Goal: Task Accomplishment & Management: Manage account settings

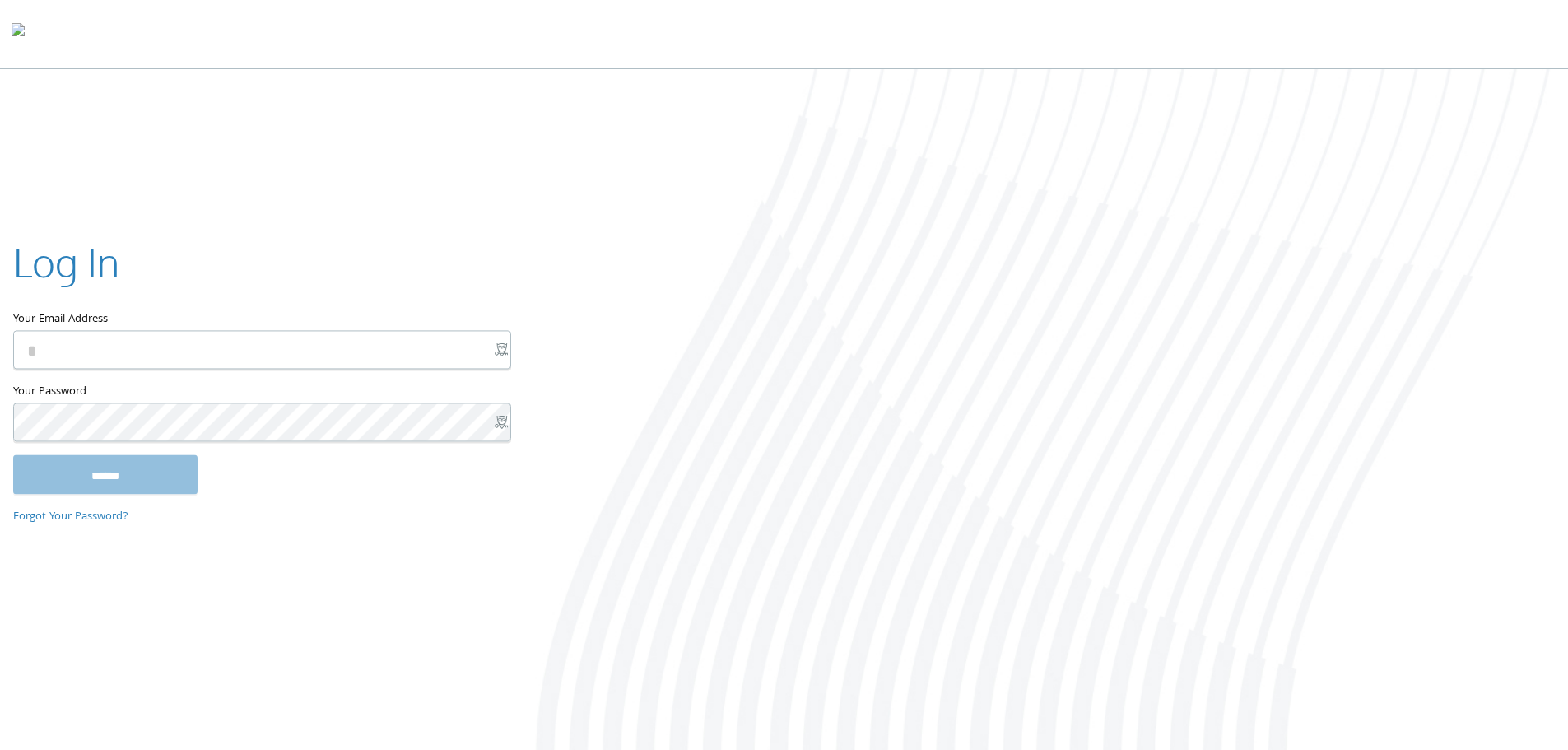
click at [488, 241] on div "Log In" at bounding box center [262, 265] width 497 height 61
click at [504, 337] on input "Your Email Address" at bounding box center [262, 349] width 498 height 39
click at [502, 346] on x-icon-58ccc at bounding box center [502, 350] width 13 height 13
click at [502, 348] on x-icon-58ccc at bounding box center [502, 350] width 13 height 13
click at [500, 347] on x-icon-58ccc at bounding box center [502, 350] width 13 height 13
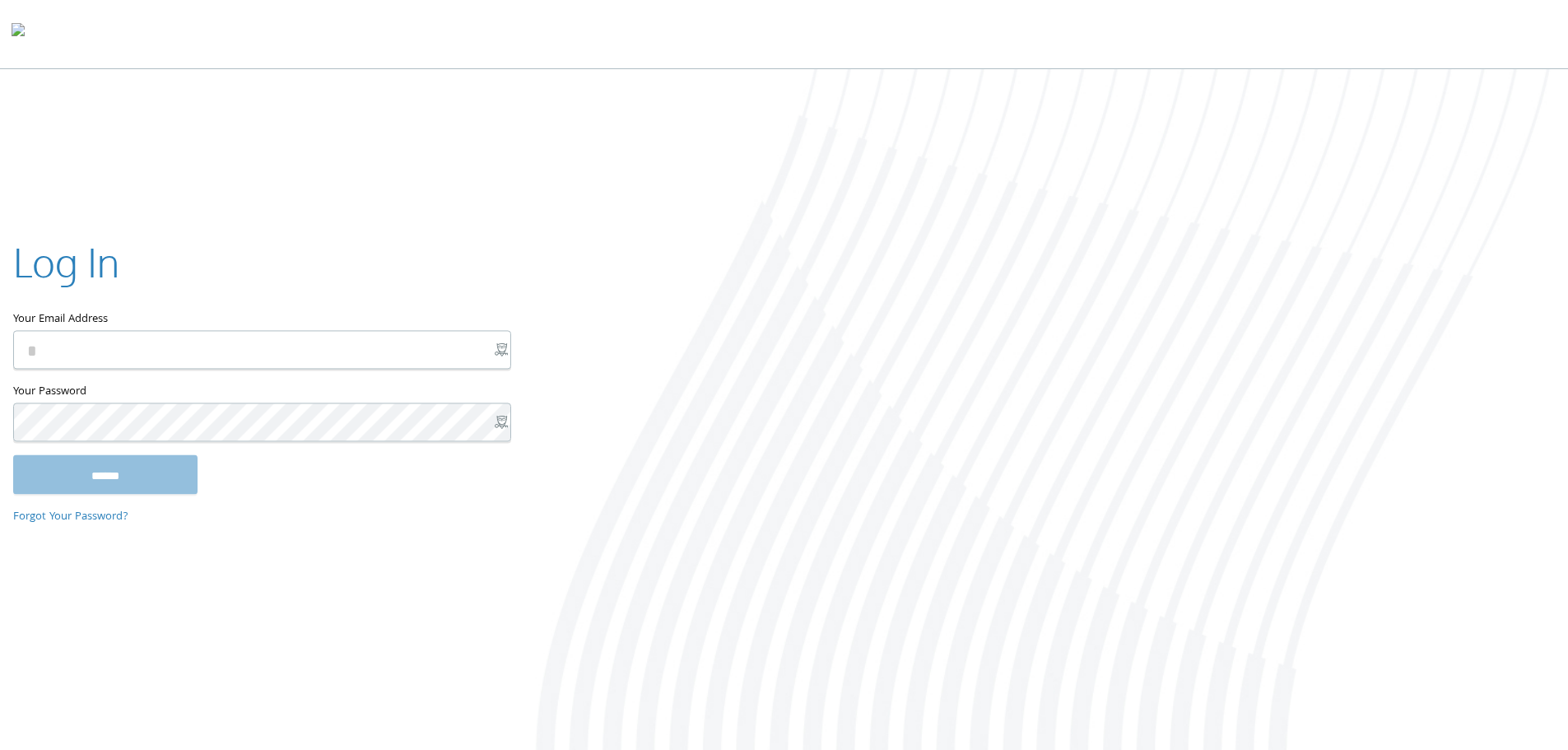
type input "**********"
